Goal: Find contact information: Find contact information

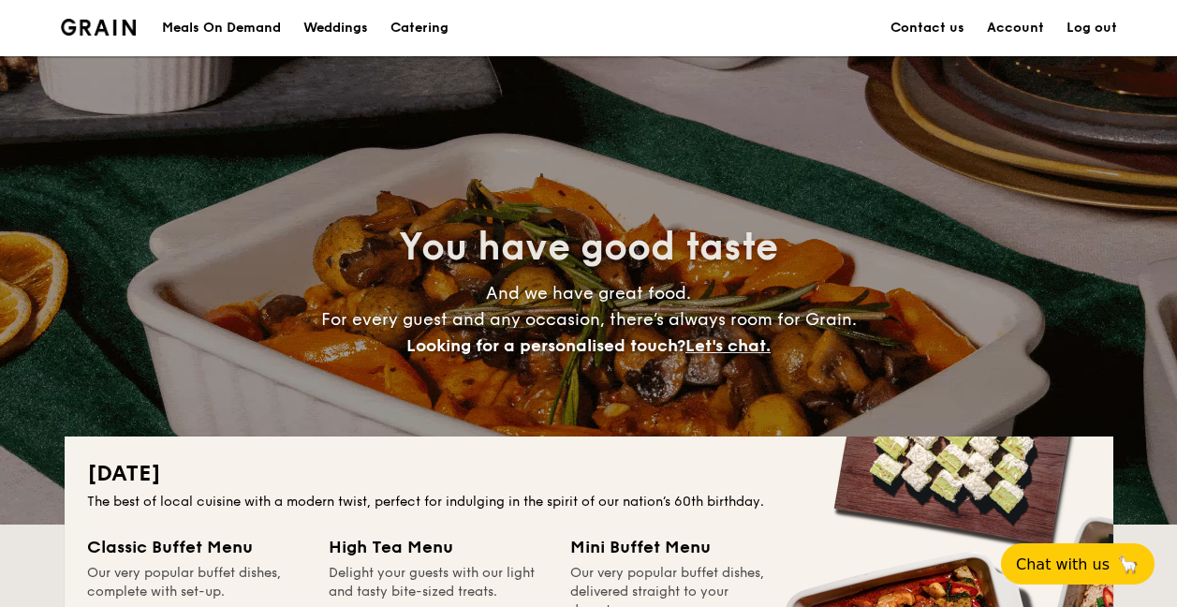
click at [926, 34] on link "Contact us" at bounding box center [928, 28] width 74 height 56
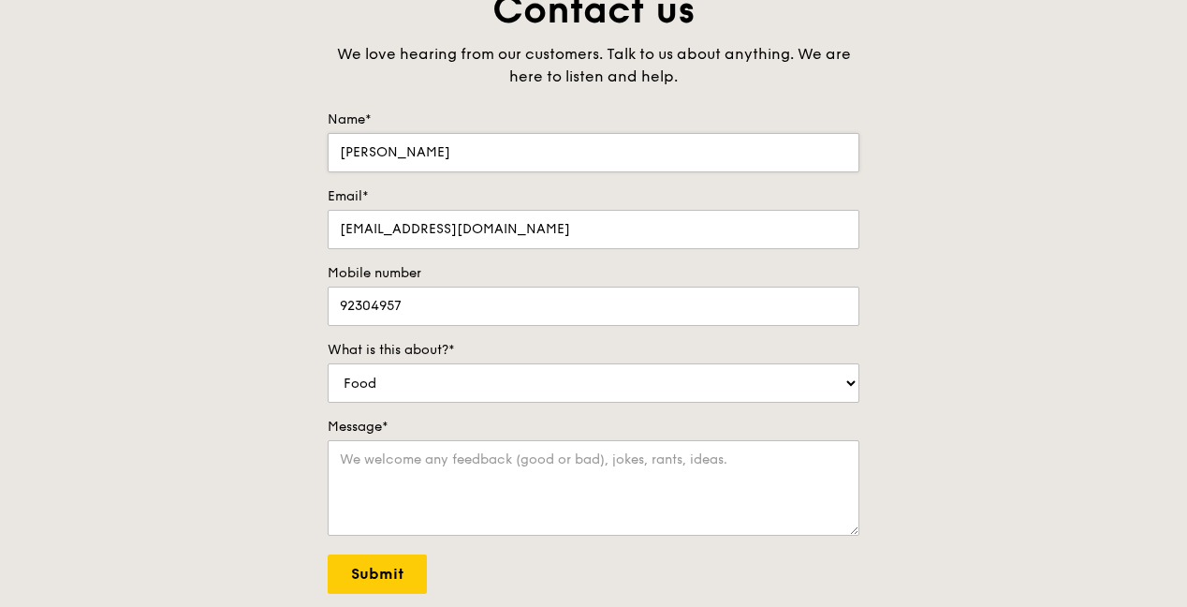
scroll to position [94, 0]
